Goal: Task Accomplishment & Management: Complete application form

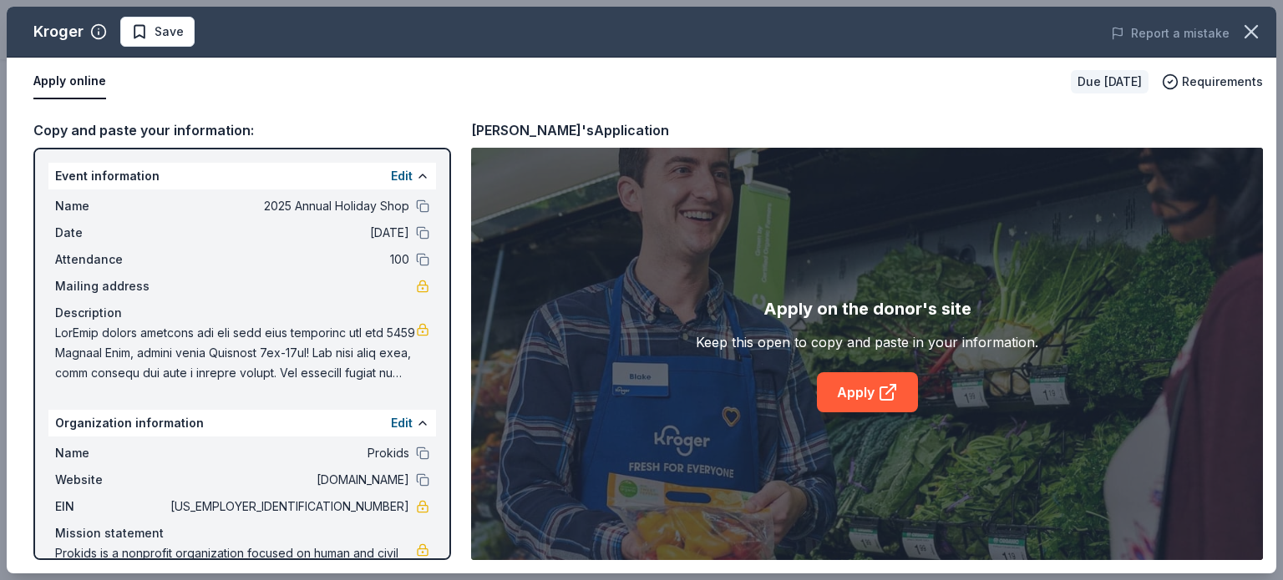
scroll to position [417, 0]
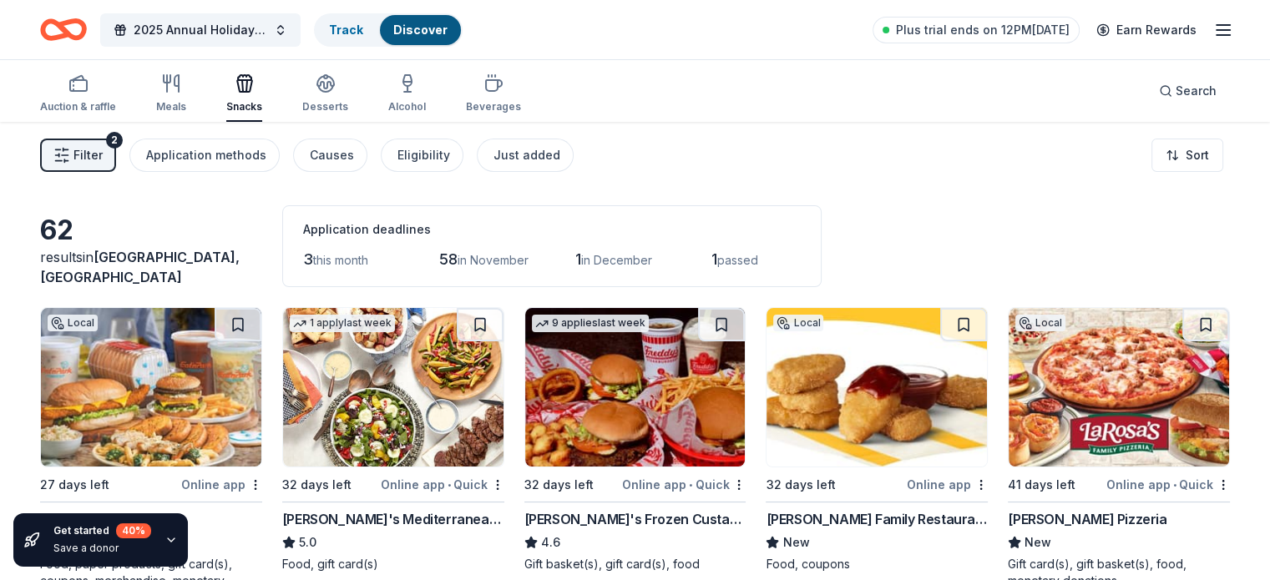
click at [103, 151] on span "Filter" at bounding box center [87, 155] width 29 height 20
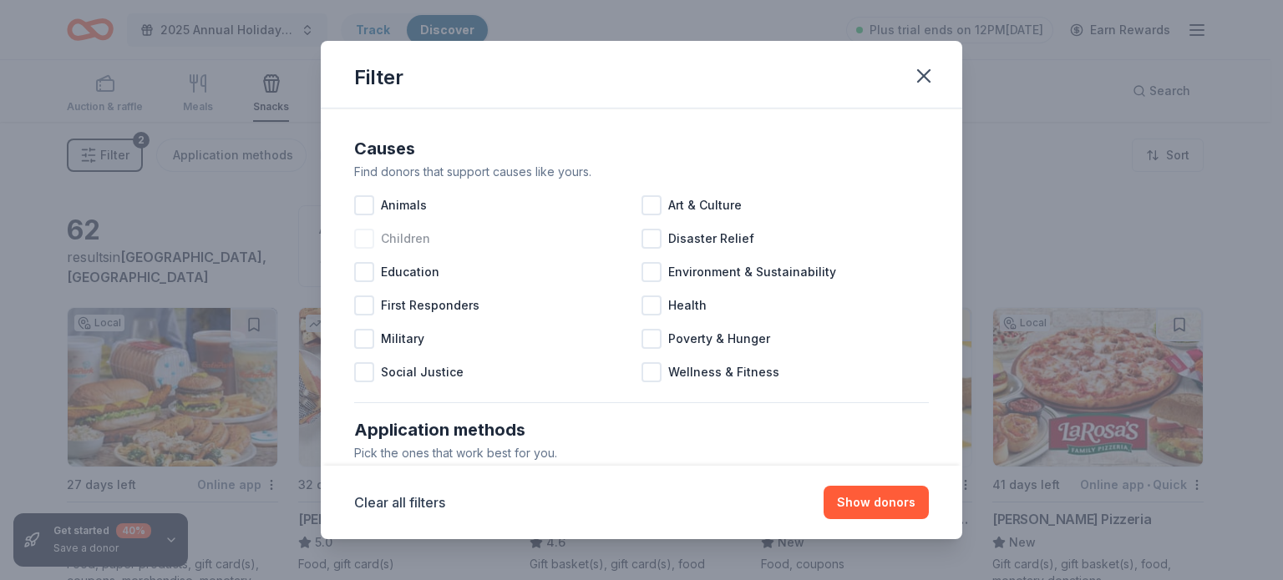
click at [404, 237] on span "Children" at bounding box center [405, 239] width 49 height 20
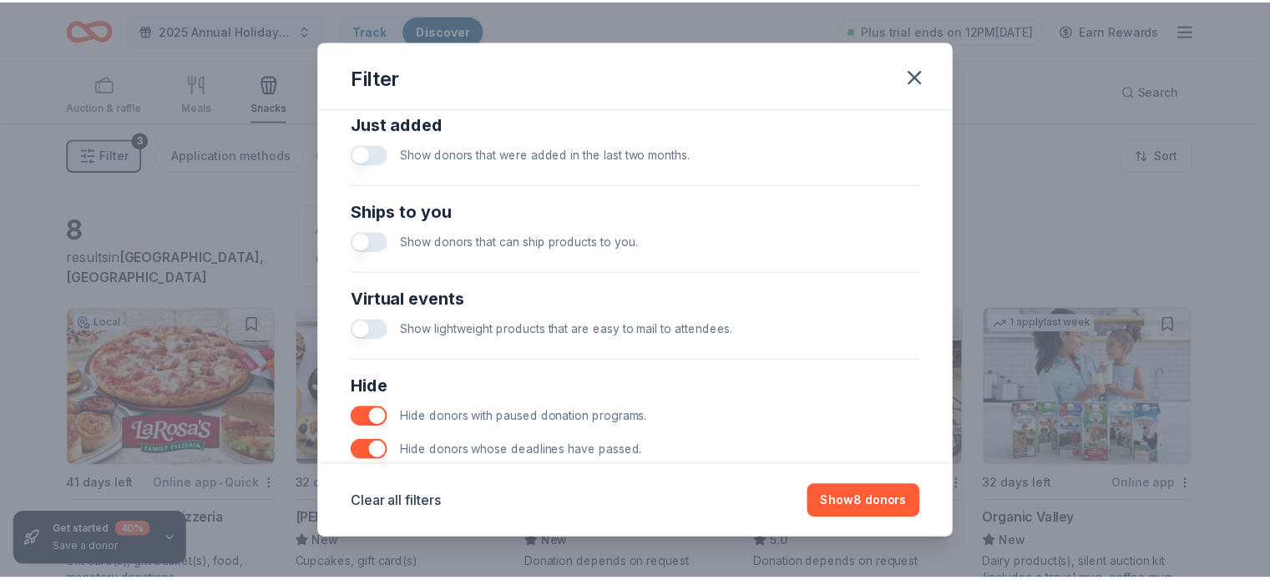
scroll to position [741, 0]
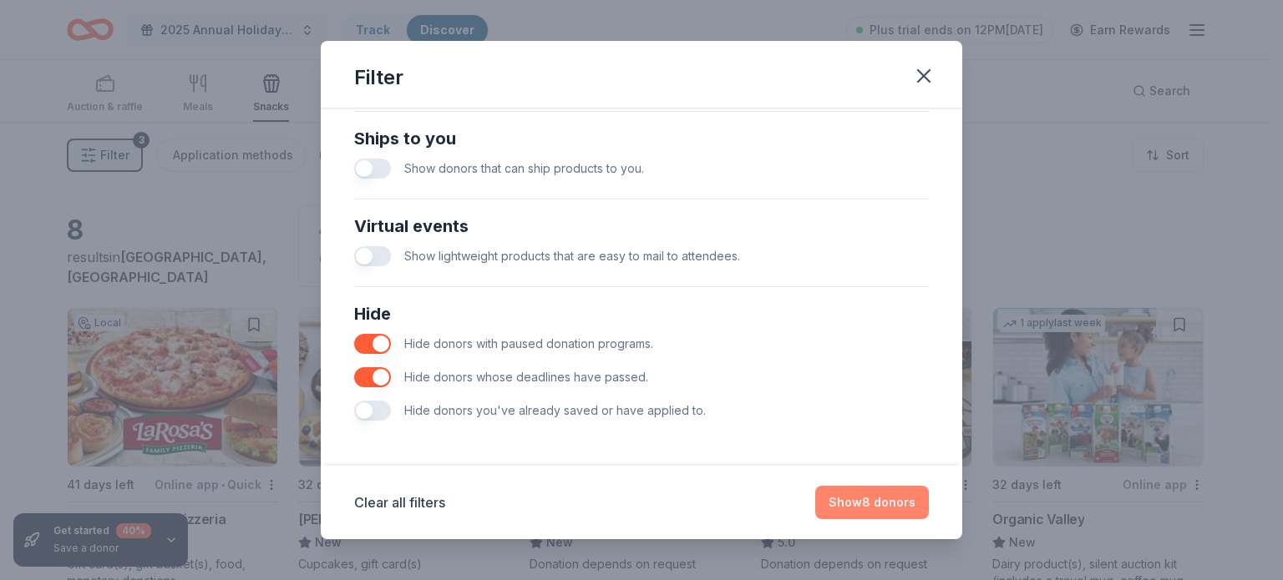
click at [867, 503] on button "Show 8 donors" at bounding box center [872, 502] width 114 height 33
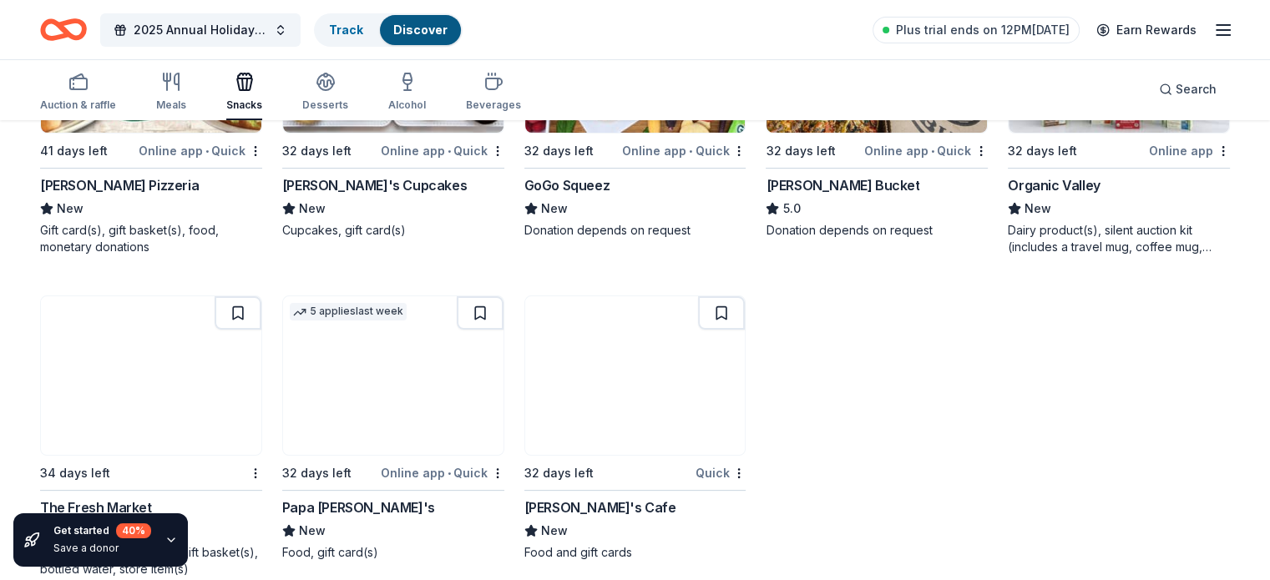
scroll to position [363, 0]
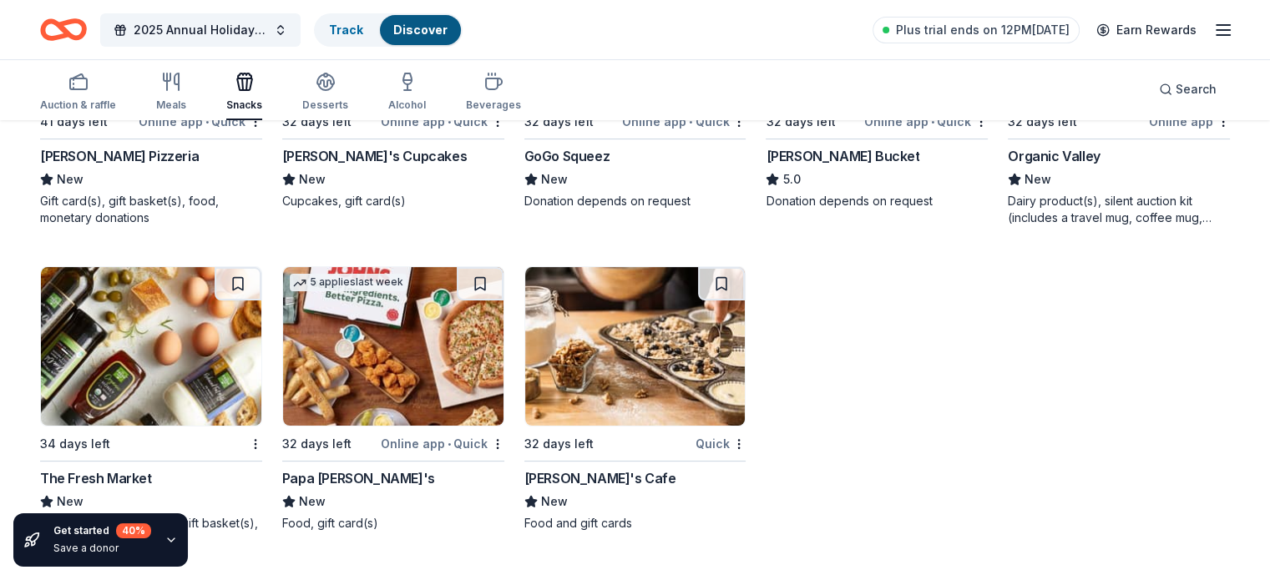
click at [388, 387] on img at bounding box center [393, 346] width 220 height 159
click at [387, 463] on div "5 applies last week 32 days left Online app • Quick Papa John's New Food, gift …" at bounding box center [393, 399] width 222 height 266
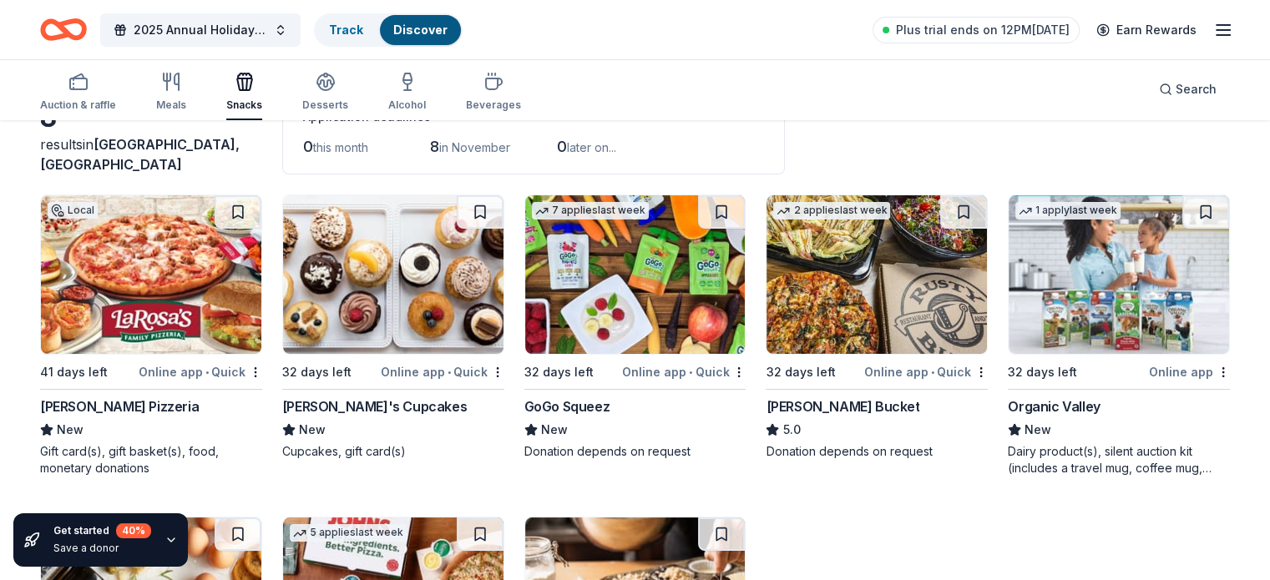
scroll to position [0, 0]
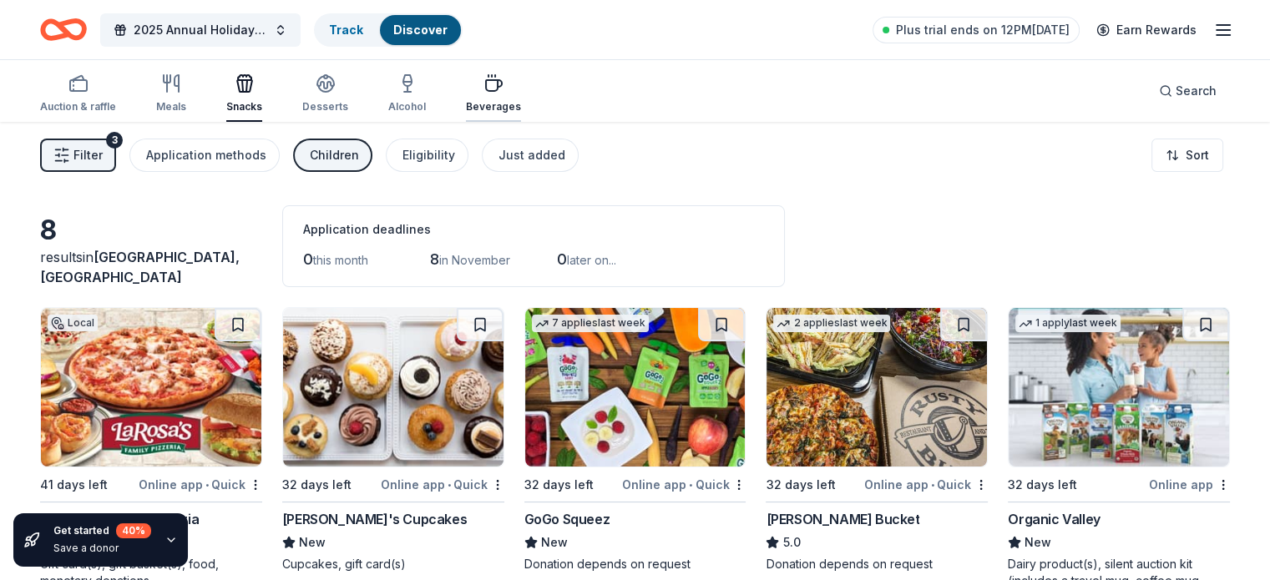
click at [511, 94] on div "Beverages" at bounding box center [493, 93] width 55 height 40
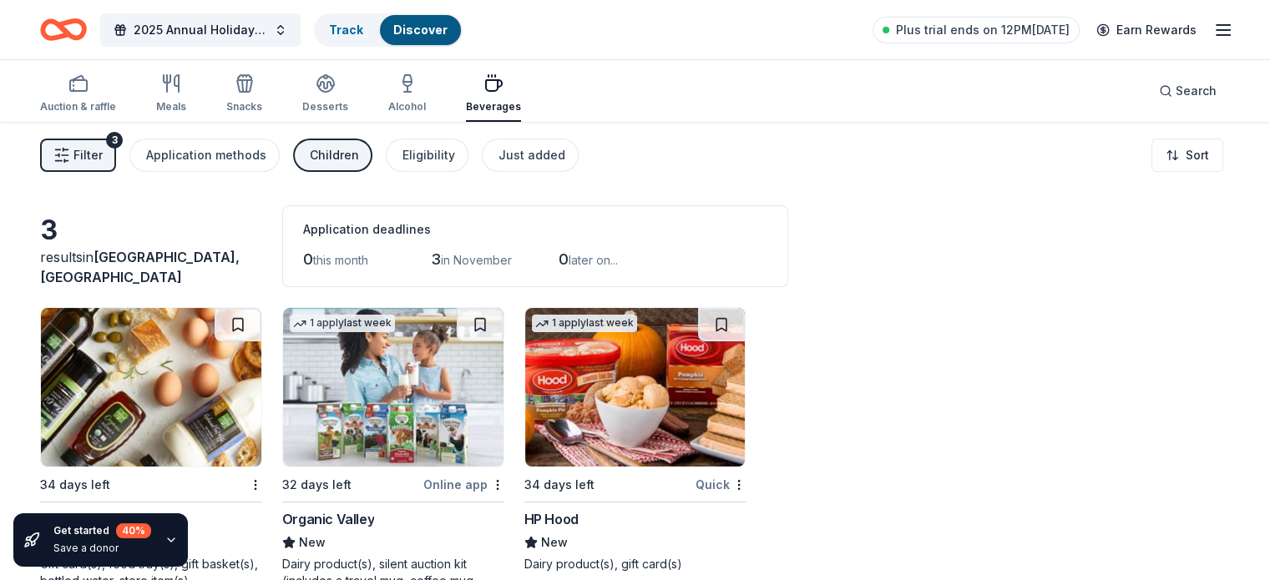
click at [103, 150] on span "Filter" at bounding box center [87, 155] width 29 height 20
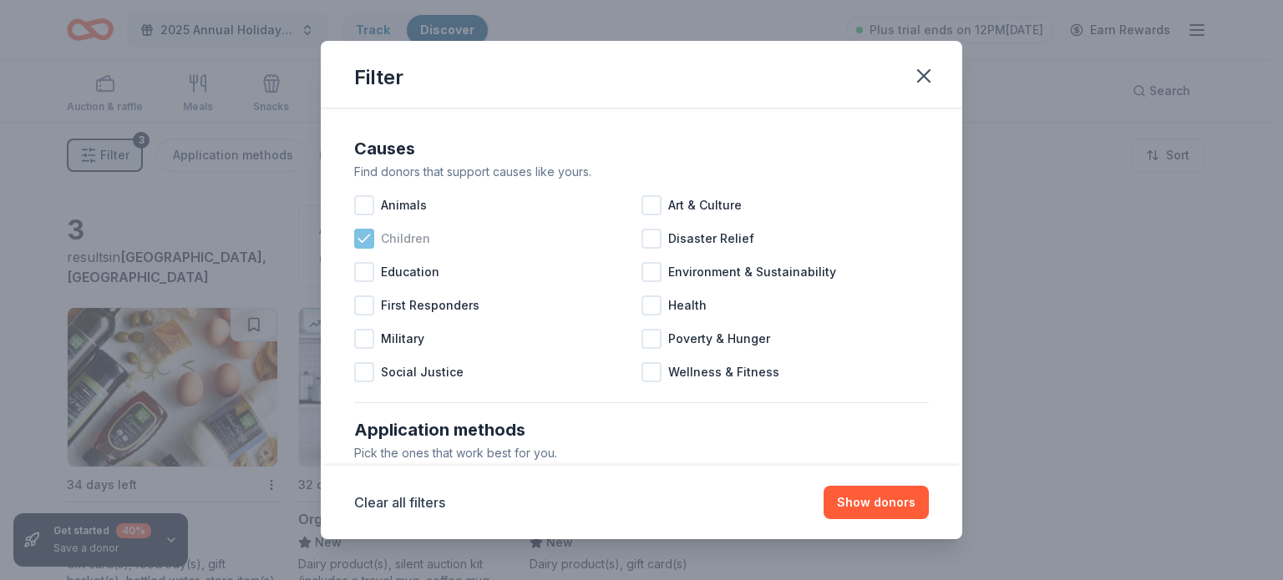
click at [361, 240] on icon at bounding box center [364, 238] width 17 height 17
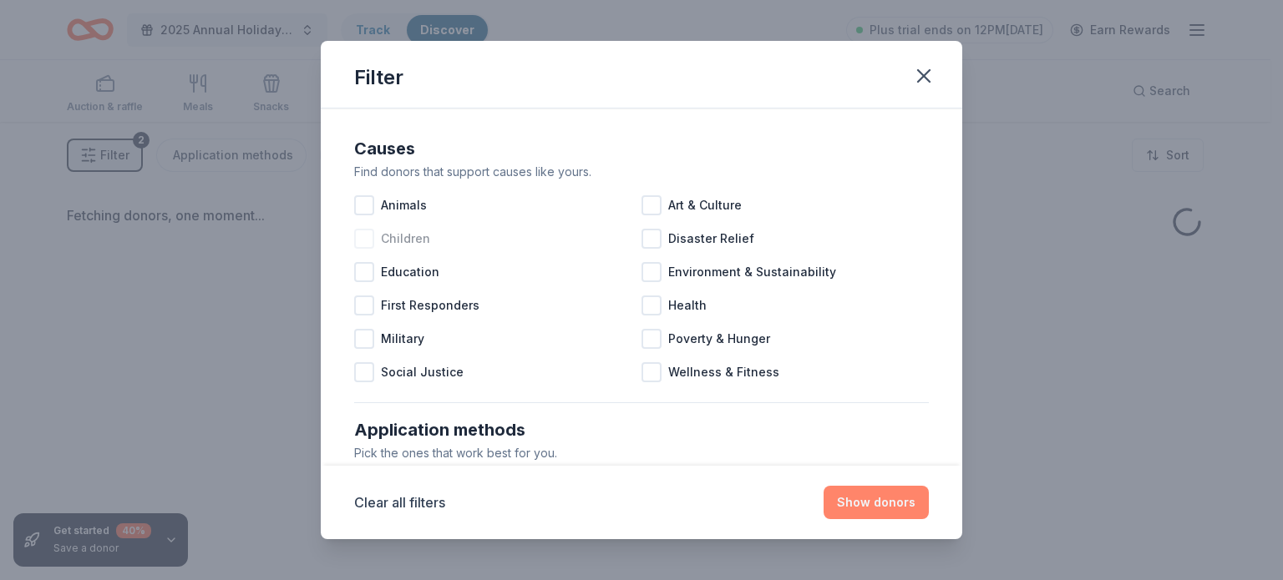
click at [875, 501] on button "Show donors" at bounding box center [875, 502] width 105 height 33
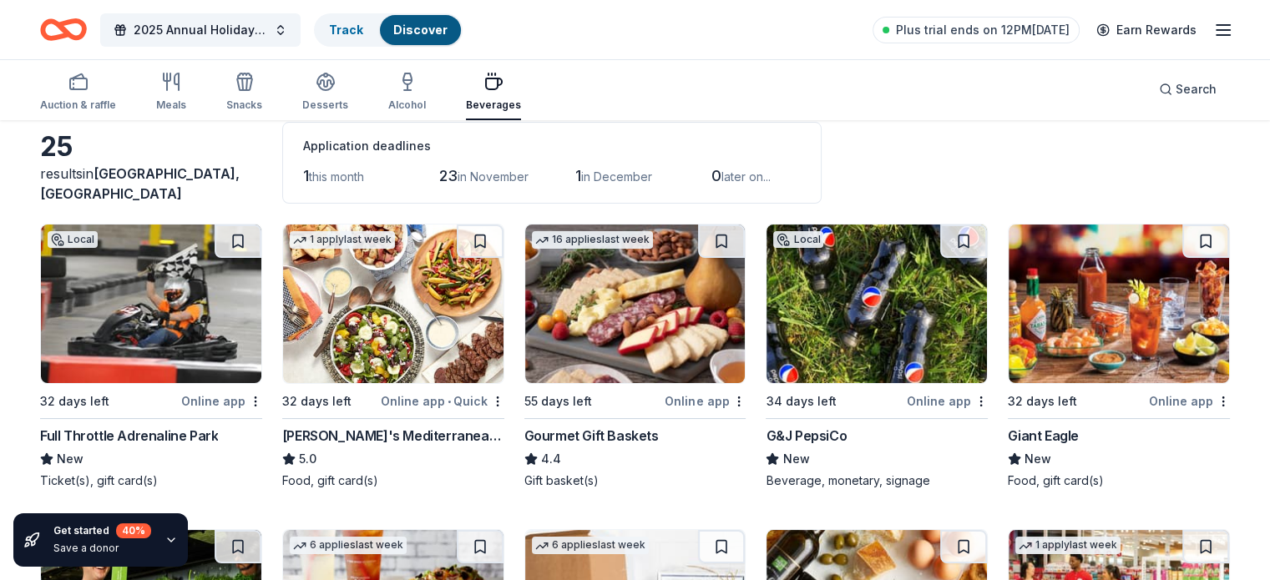
scroll to position [167, 0]
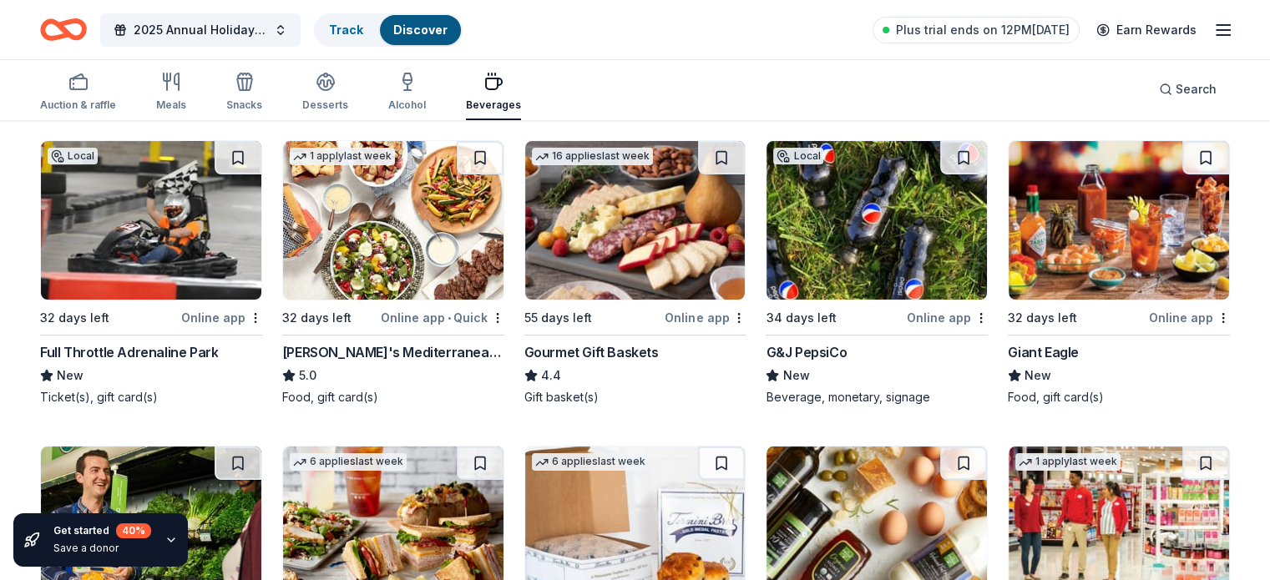
click at [204, 245] on img at bounding box center [151, 220] width 220 height 159
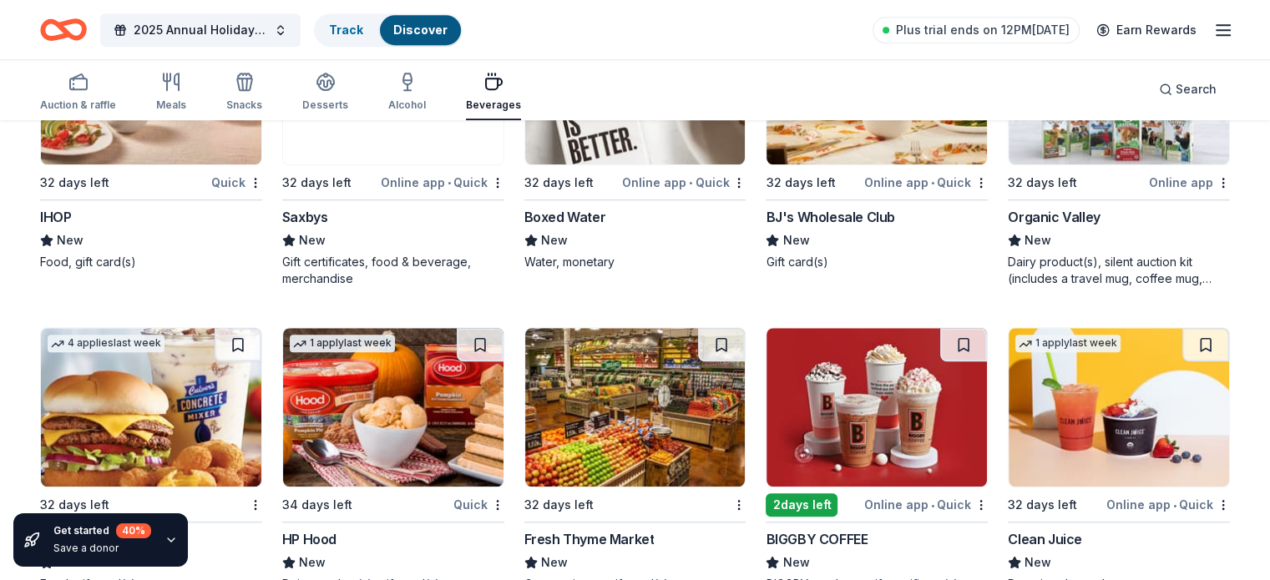
scroll to position [1313, 0]
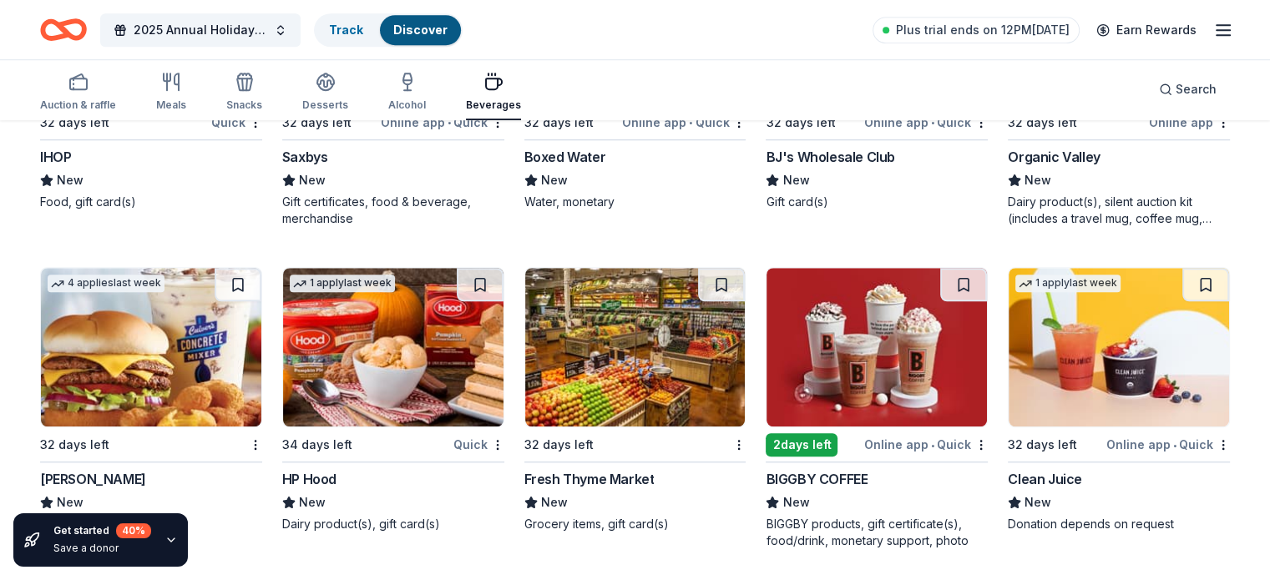
click at [831, 477] on div "BIGGBY COFFEE" at bounding box center [817, 479] width 102 height 20
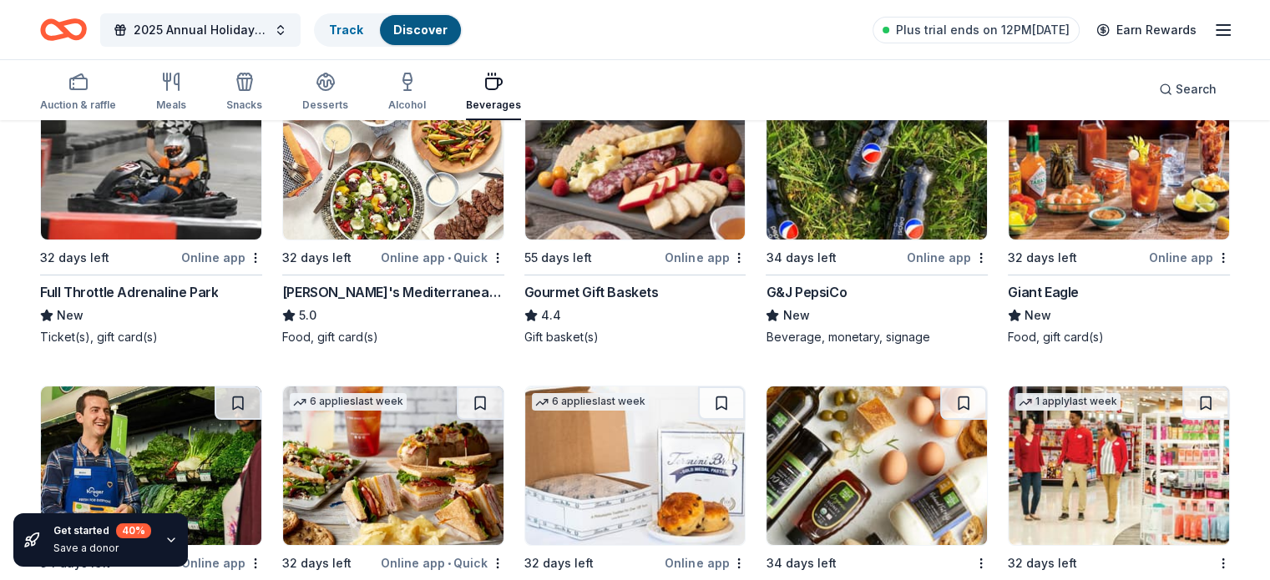
scroll to position [0, 0]
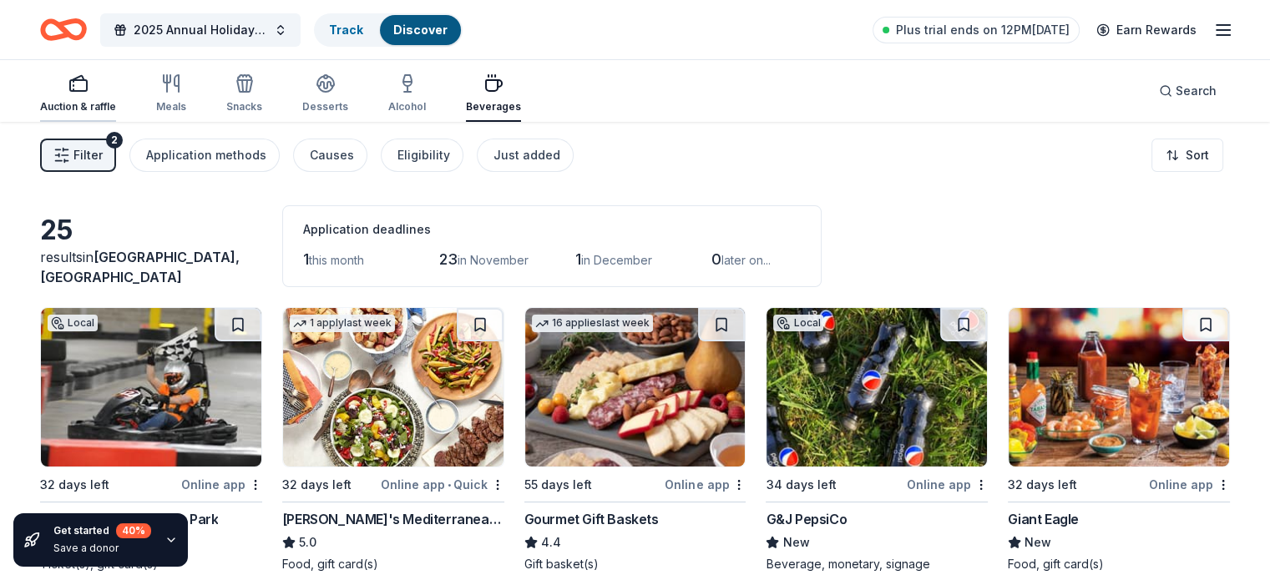
click at [111, 93] on div "Auction & raffle" at bounding box center [78, 93] width 76 height 40
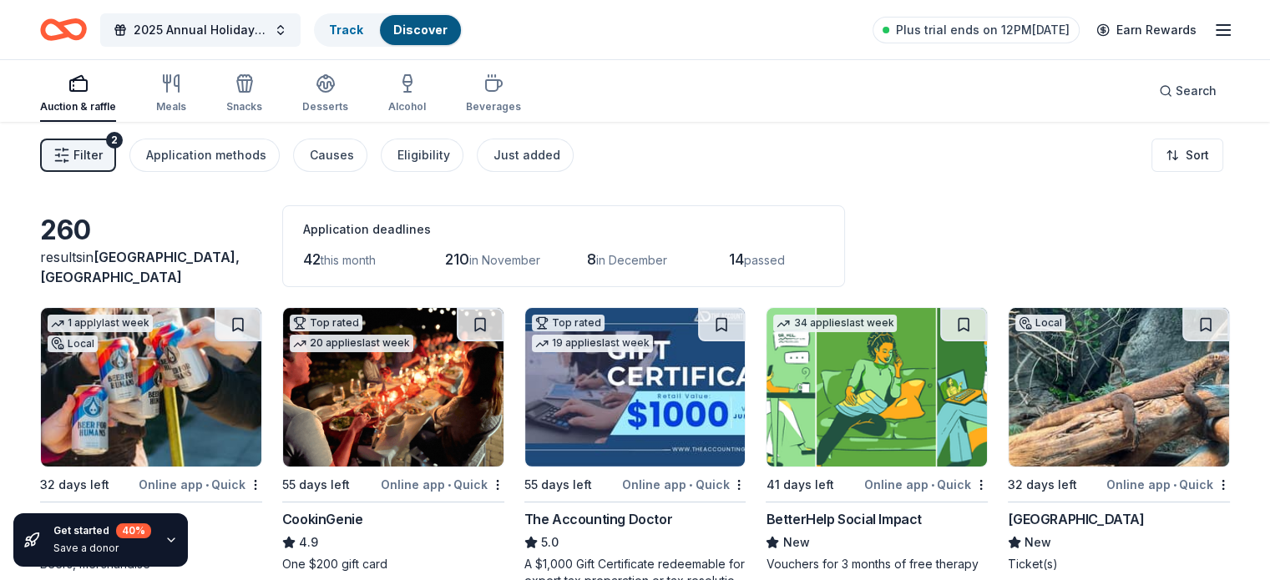
scroll to position [83, 0]
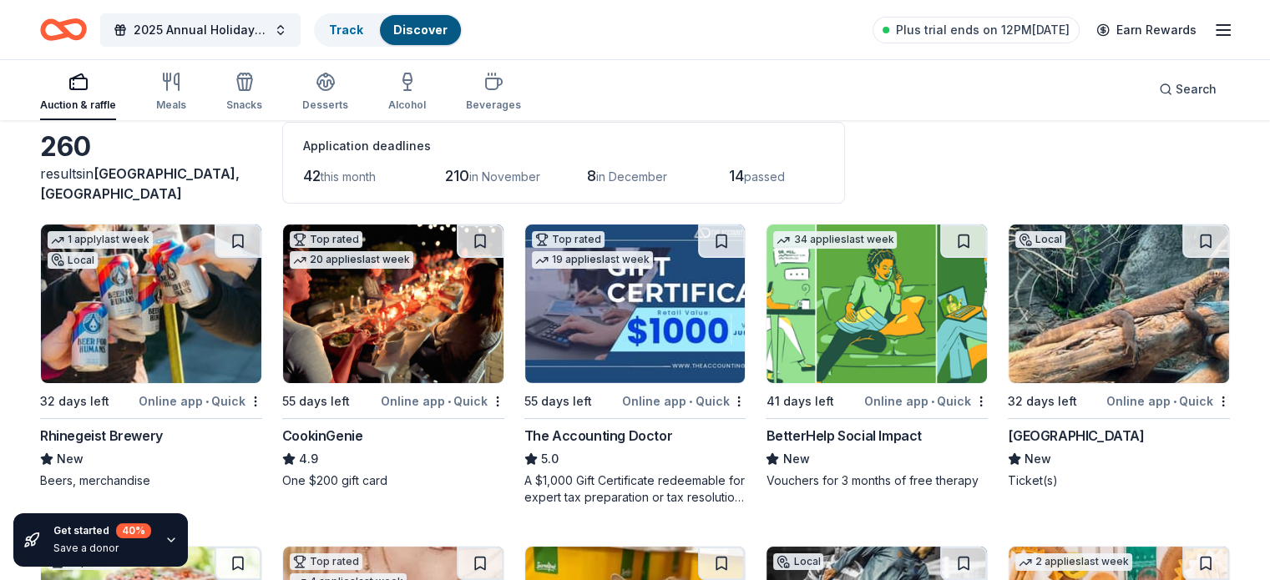
click at [1111, 432] on div "Cincinnati Zoo & Botanical Garden" at bounding box center [1076, 436] width 136 height 20
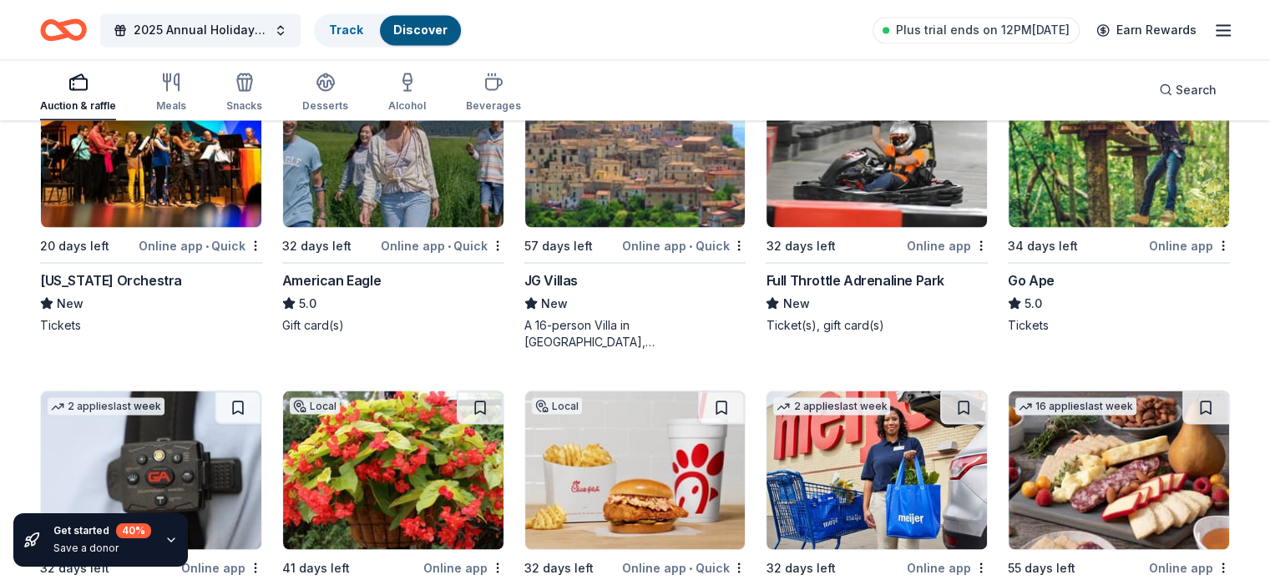
scroll to position [3274, 0]
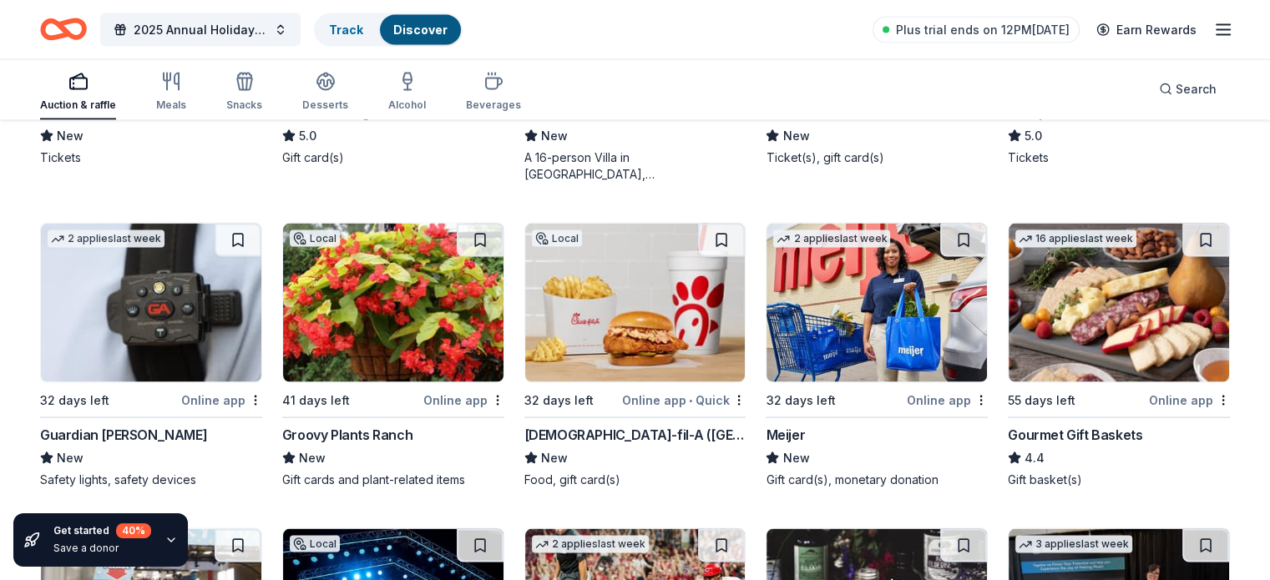
click at [862, 330] on img at bounding box center [877, 303] width 220 height 159
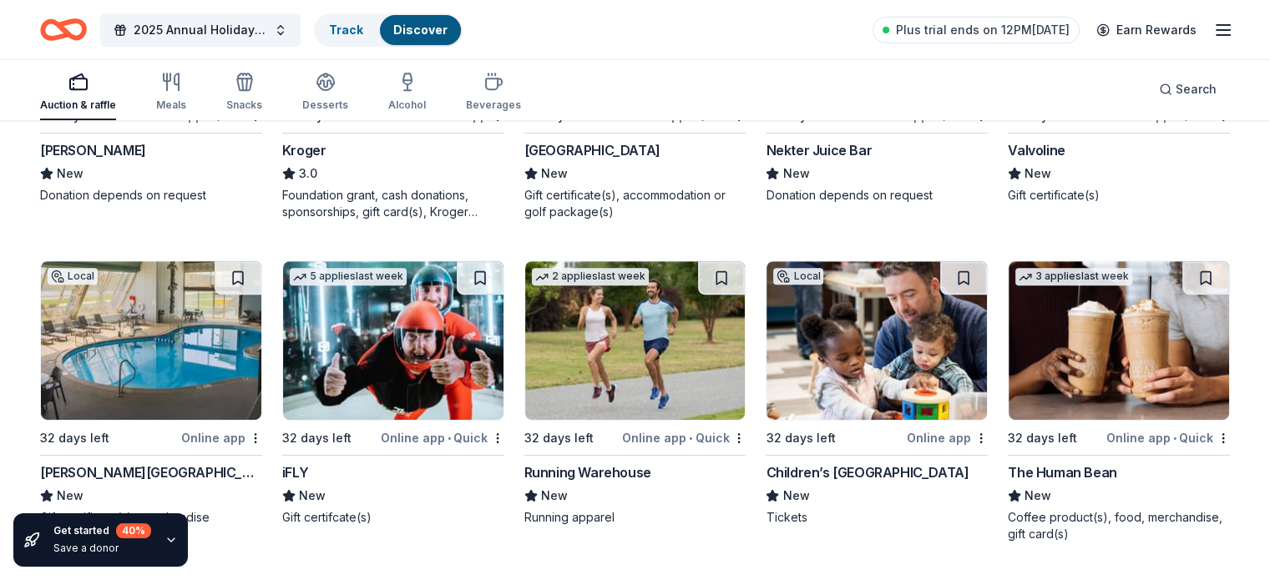
scroll to position [7154, 0]
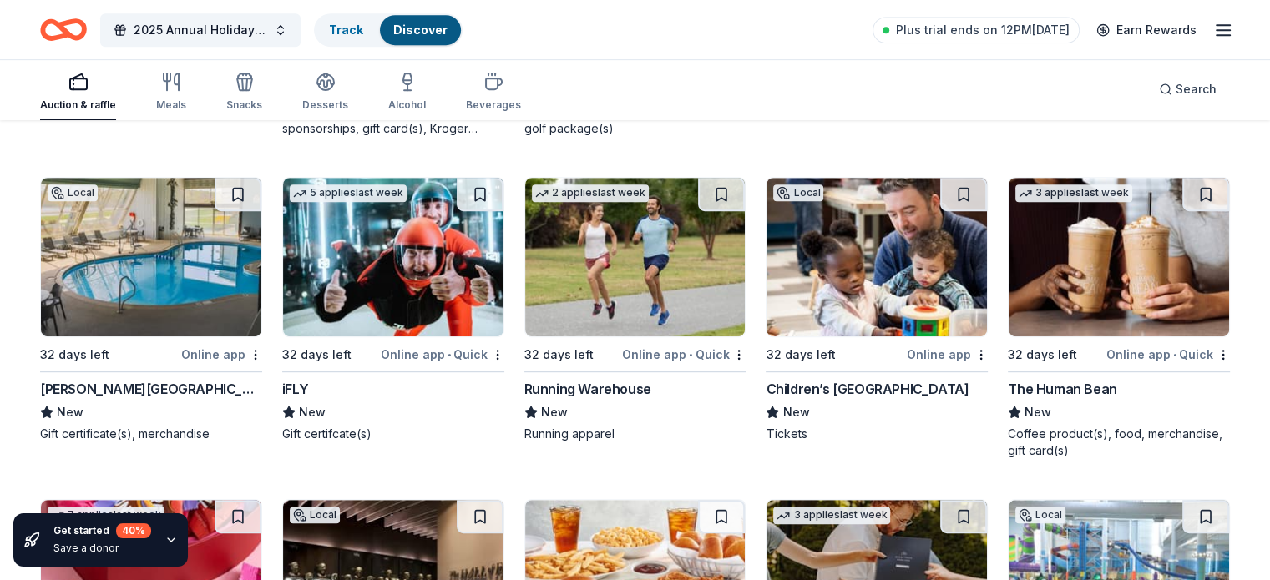
click at [434, 296] on img at bounding box center [393, 257] width 220 height 159
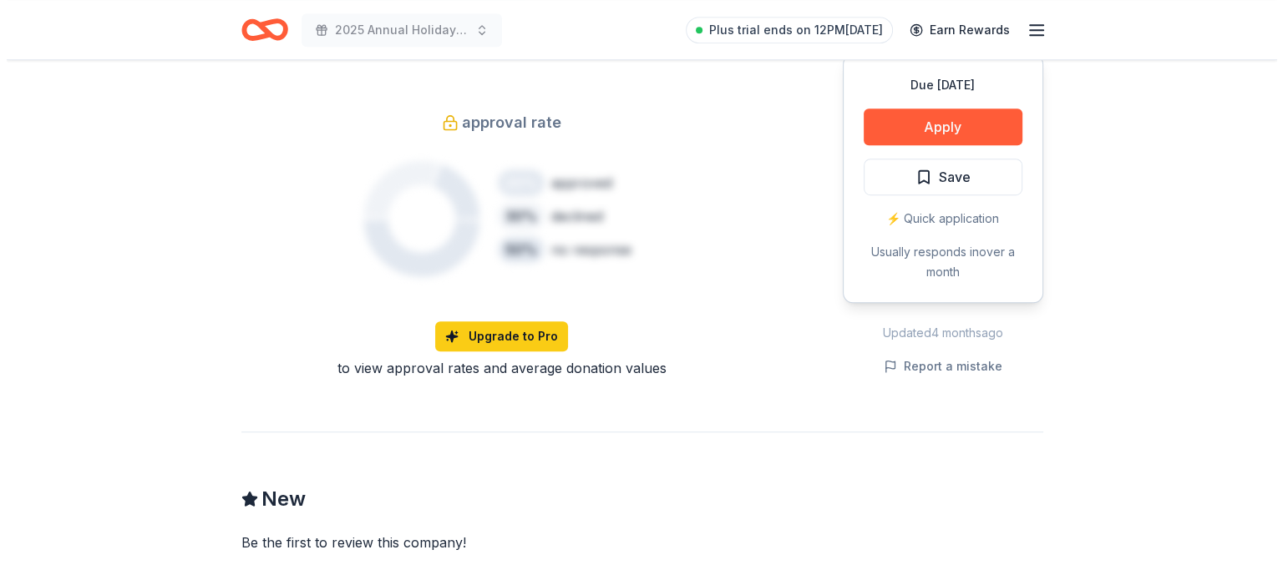
scroll to position [918, 0]
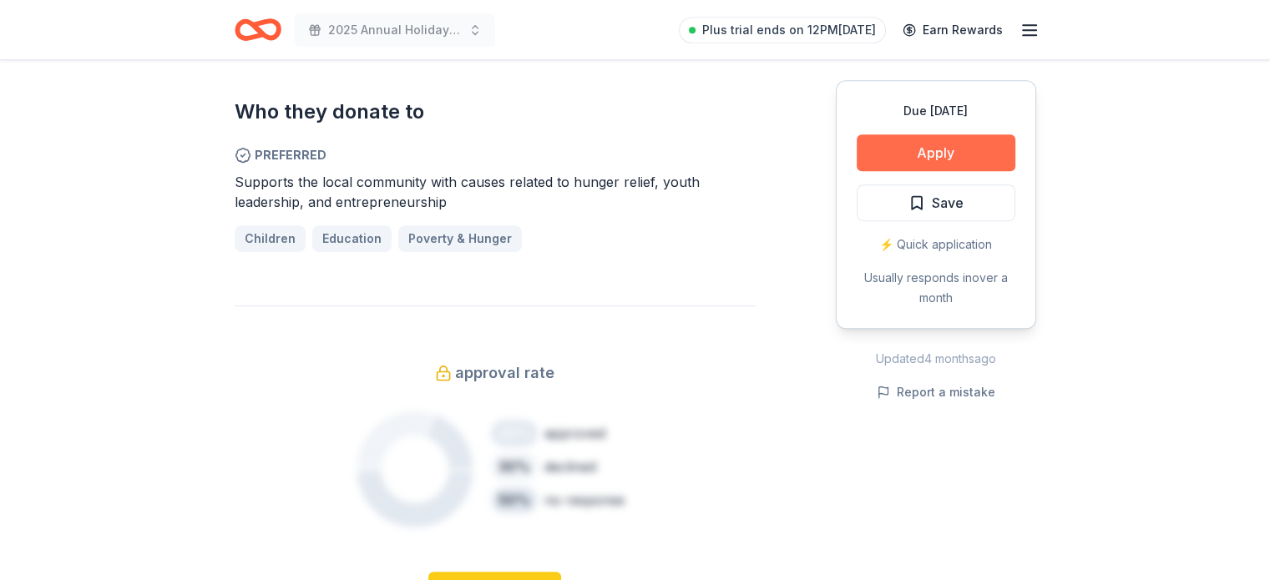
click at [909, 148] on button "Apply" at bounding box center [936, 152] width 159 height 37
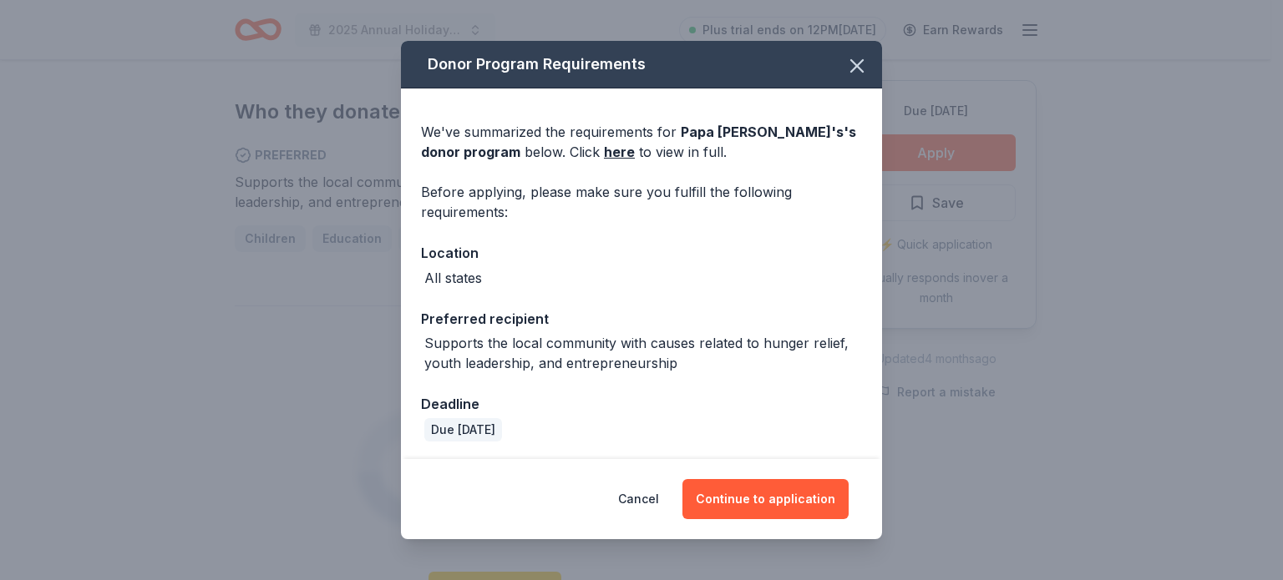
scroll to position [2, 0]
click at [604, 144] on link "here" at bounding box center [619, 150] width 31 height 20
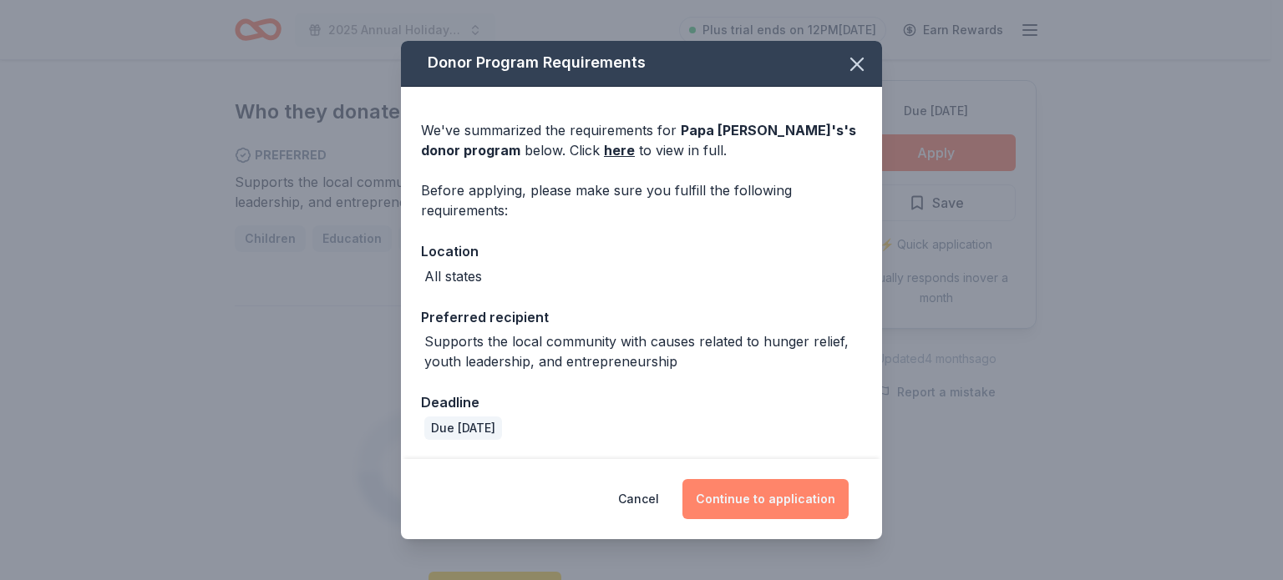
click at [775, 498] on button "Continue to application" at bounding box center [765, 499] width 166 height 40
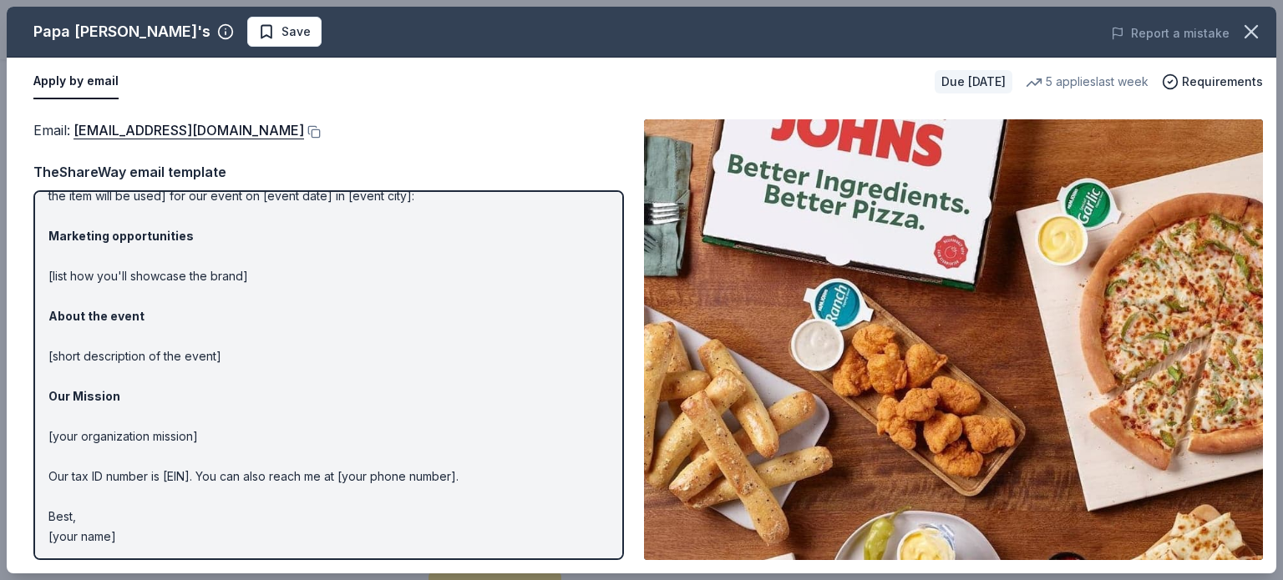
scroll to position [0, 0]
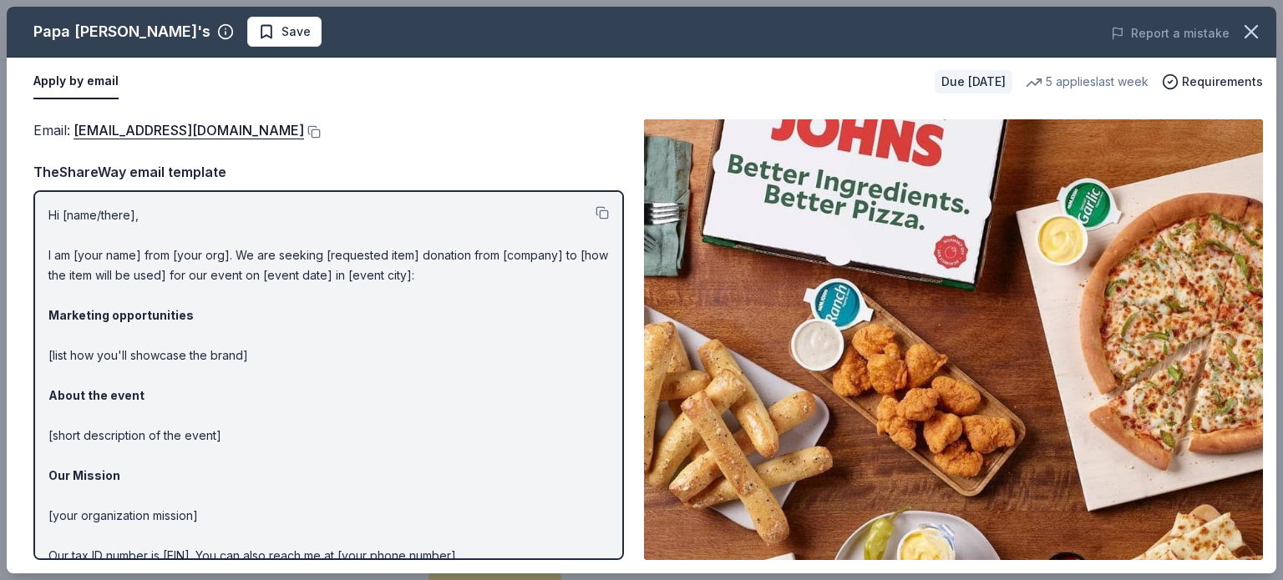
click at [79, 88] on button "Apply by email" at bounding box center [75, 81] width 85 height 35
click at [1211, 84] on span "Requirements" at bounding box center [1222, 82] width 81 height 20
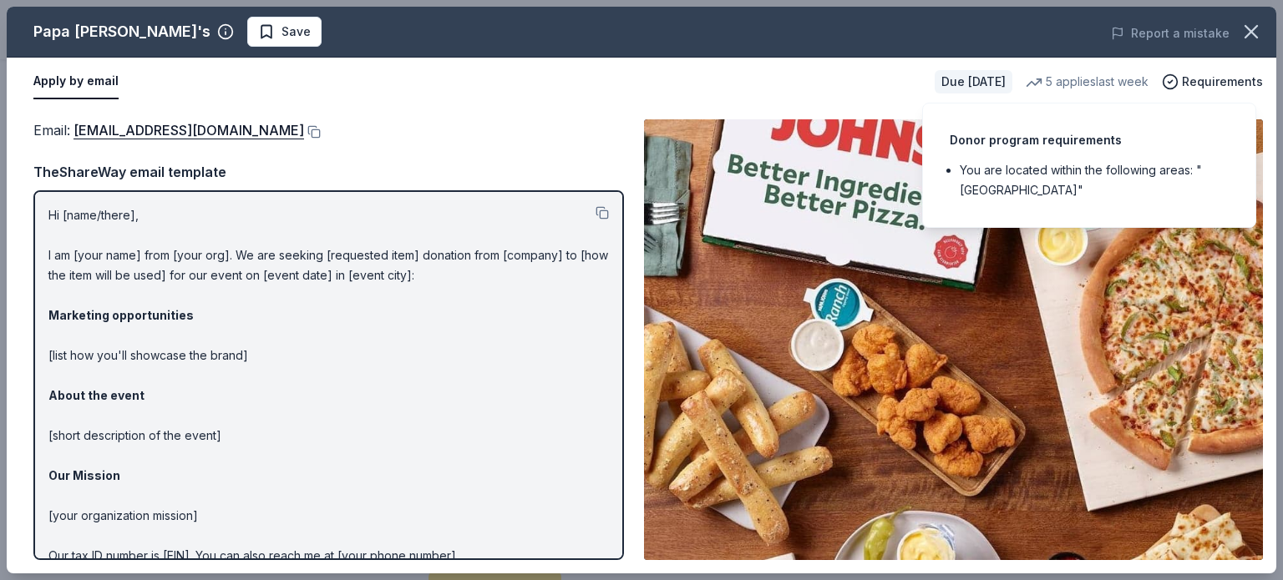
click at [853, 91] on div "Apply by email" at bounding box center [477, 81] width 888 height 35
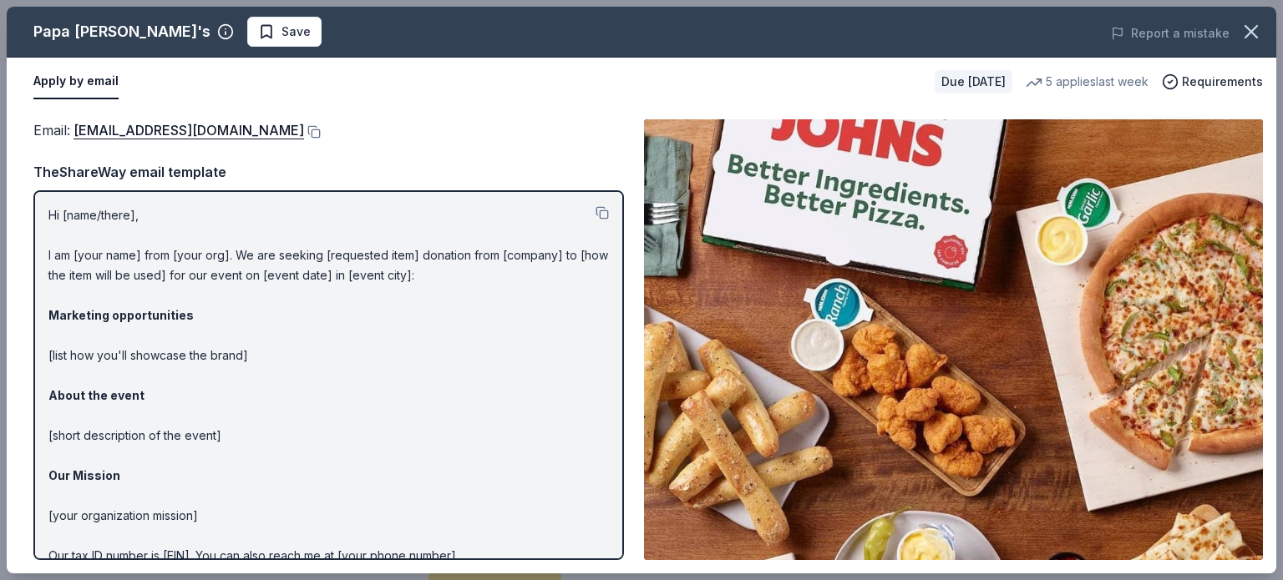
click at [103, 79] on button "Apply by email" at bounding box center [75, 81] width 85 height 35
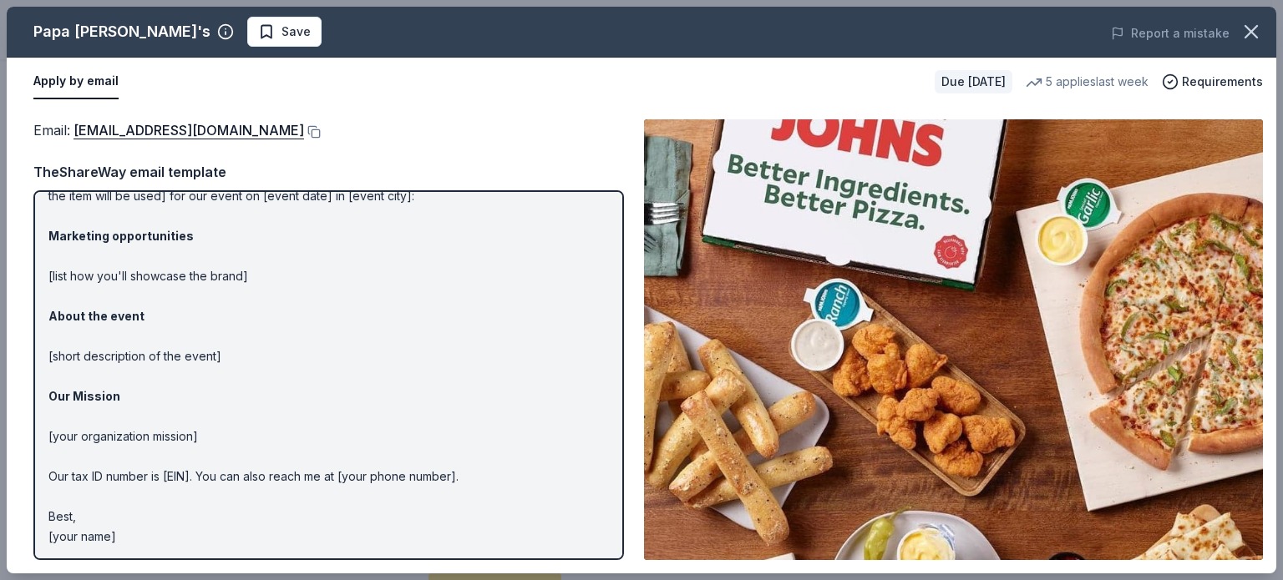
click at [357, 116] on div "Email : foundation@papajohns.com Email : foundation@papajohns.com TheShareWay e…" at bounding box center [641, 340] width 1269 height 468
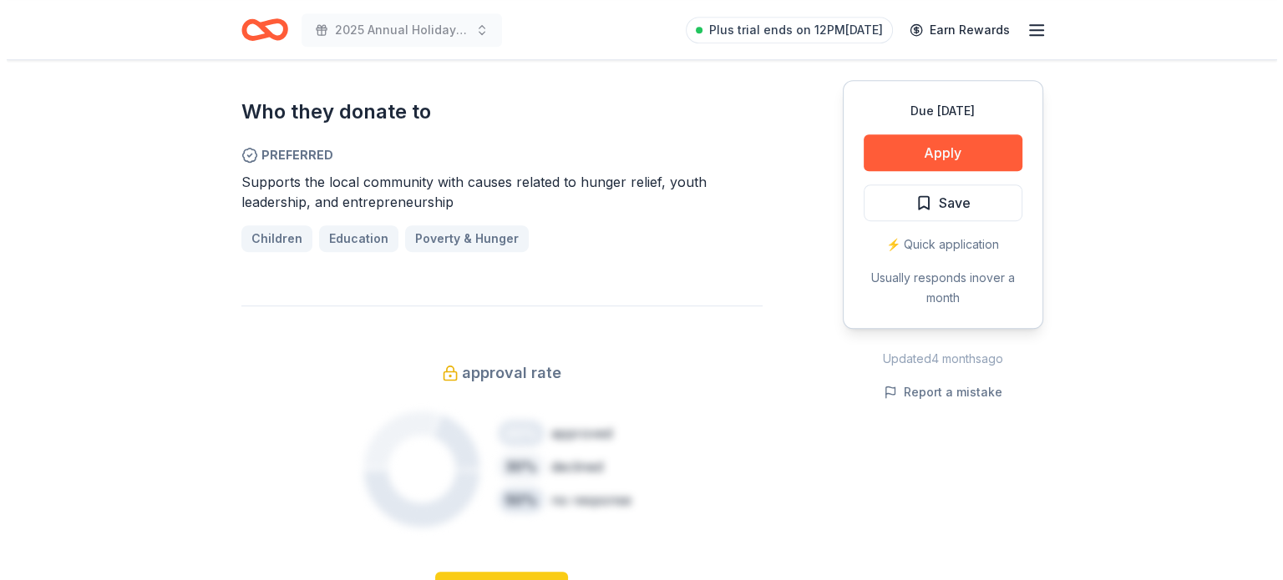
scroll to position [668, 0]
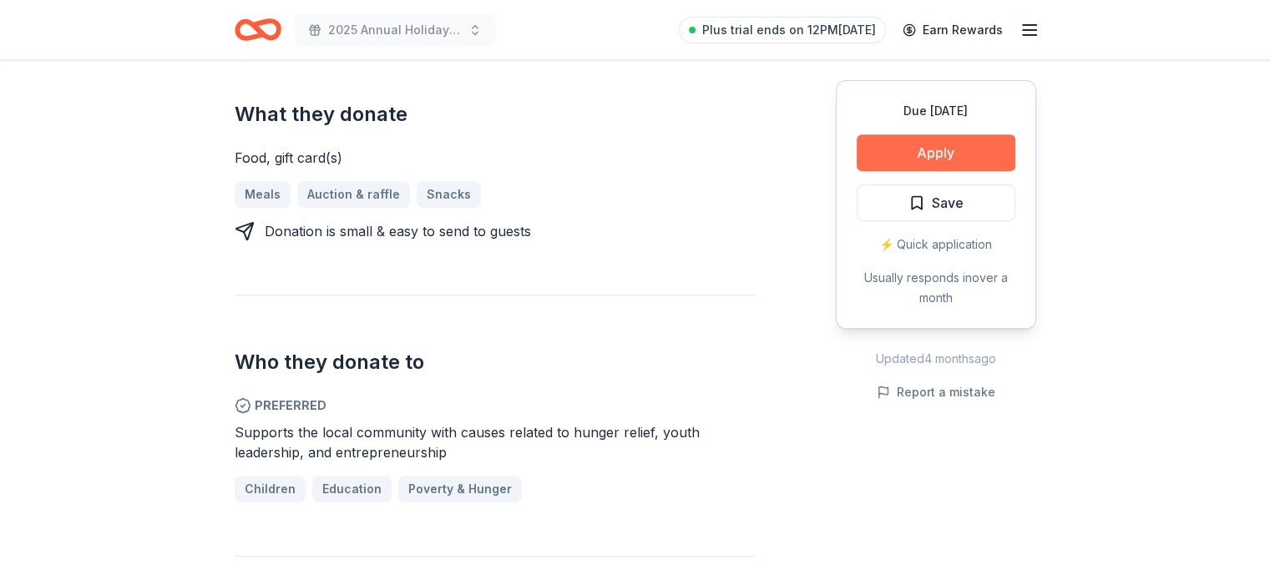
click at [902, 159] on button "Apply" at bounding box center [936, 152] width 159 height 37
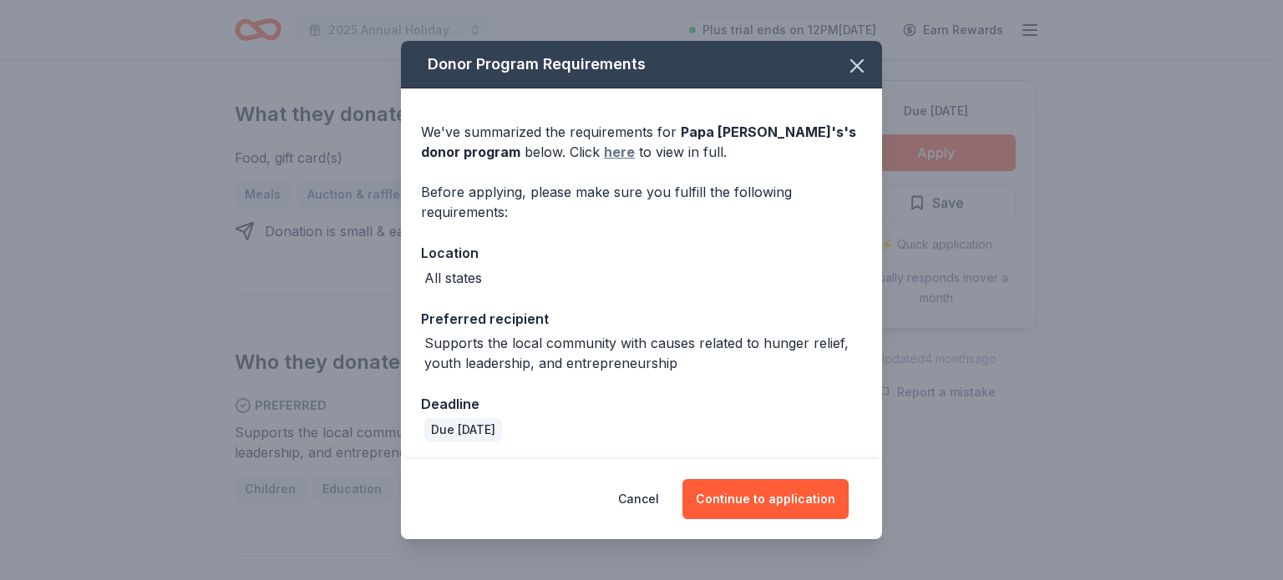
click at [604, 149] on link "here" at bounding box center [619, 152] width 31 height 20
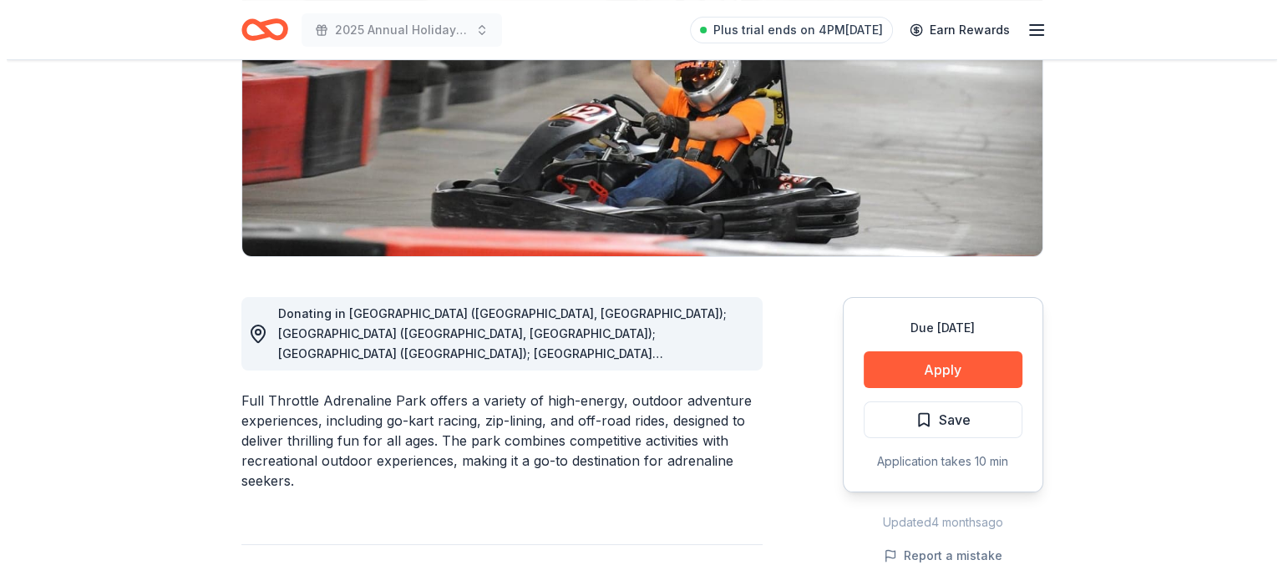
scroll to position [417, 0]
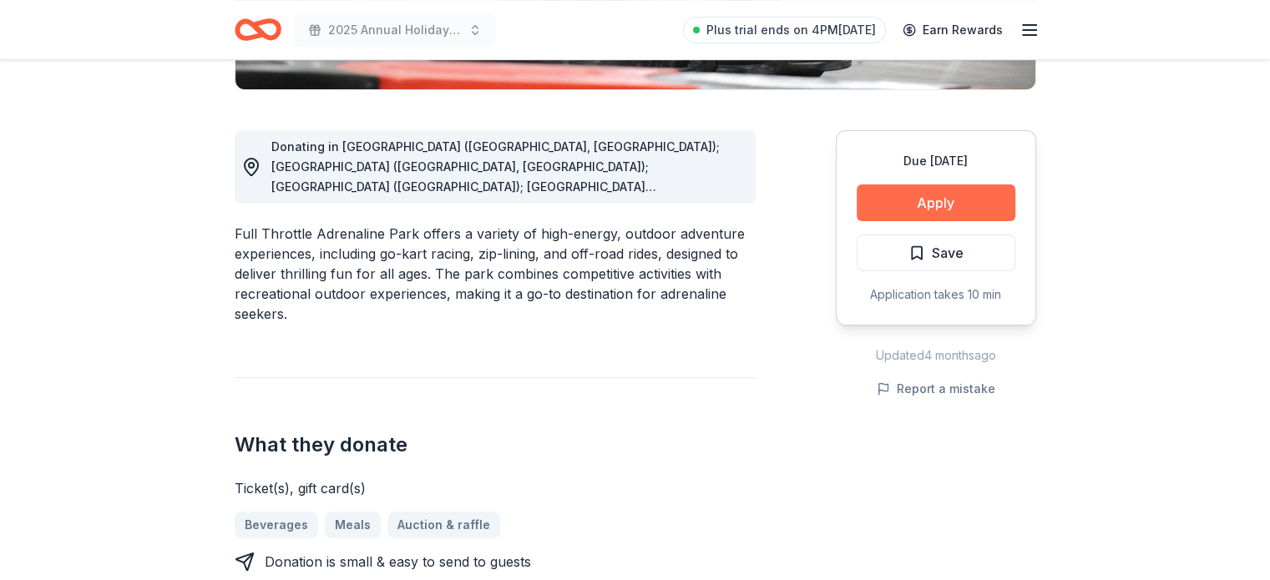
click at [888, 200] on button "Apply" at bounding box center [936, 203] width 159 height 37
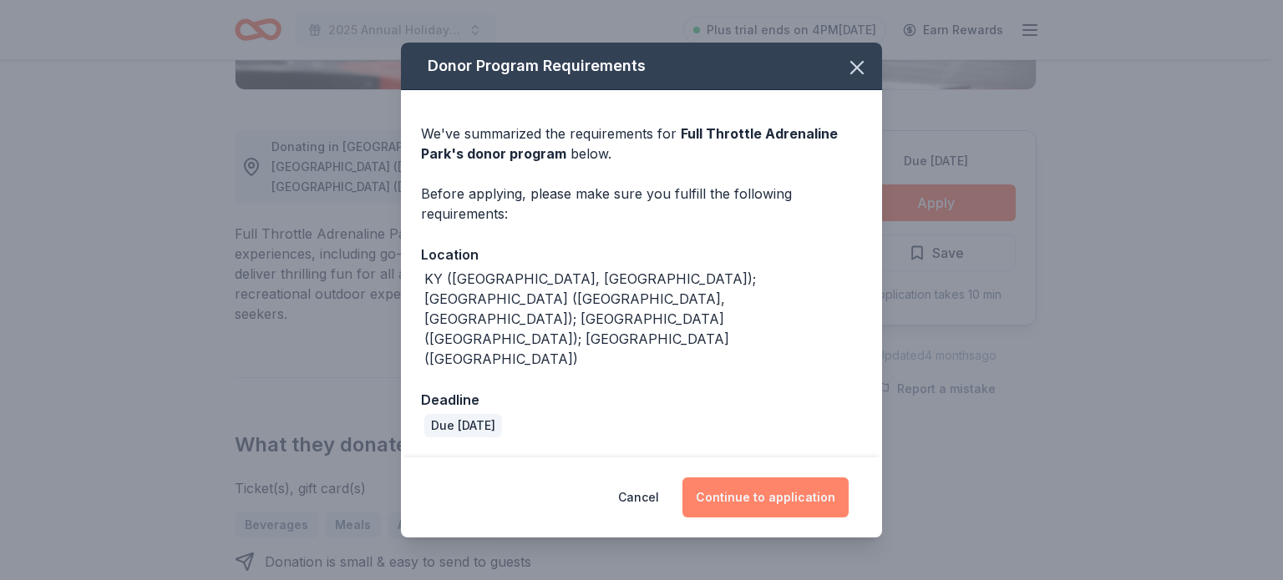
click at [791, 478] on button "Continue to application" at bounding box center [765, 498] width 166 height 40
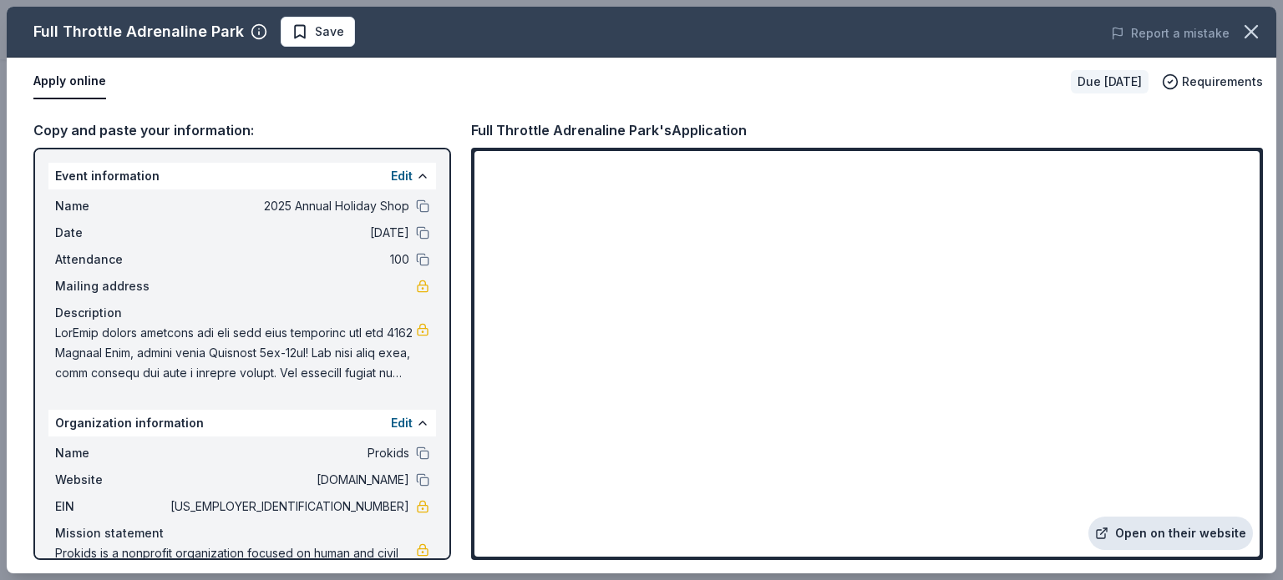
click at [1182, 534] on link "Open on their website" at bounding box center [1170, 533] width 164 height 33
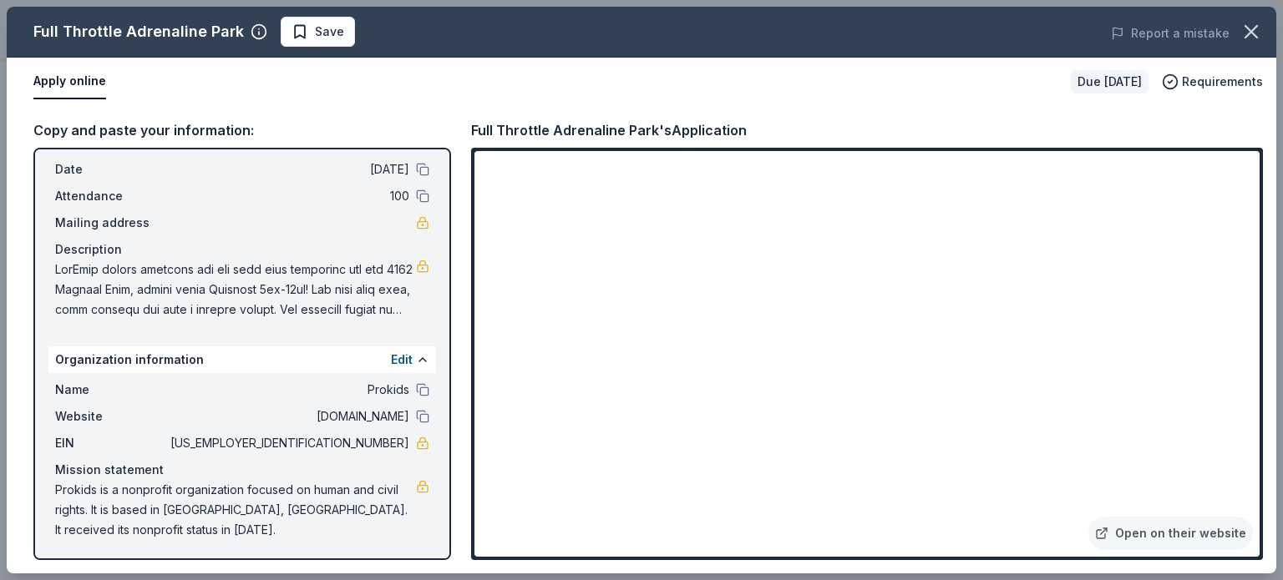
scroll to position [0, 0]
